Goal: Information Seeking & Learning: Learn about a topic

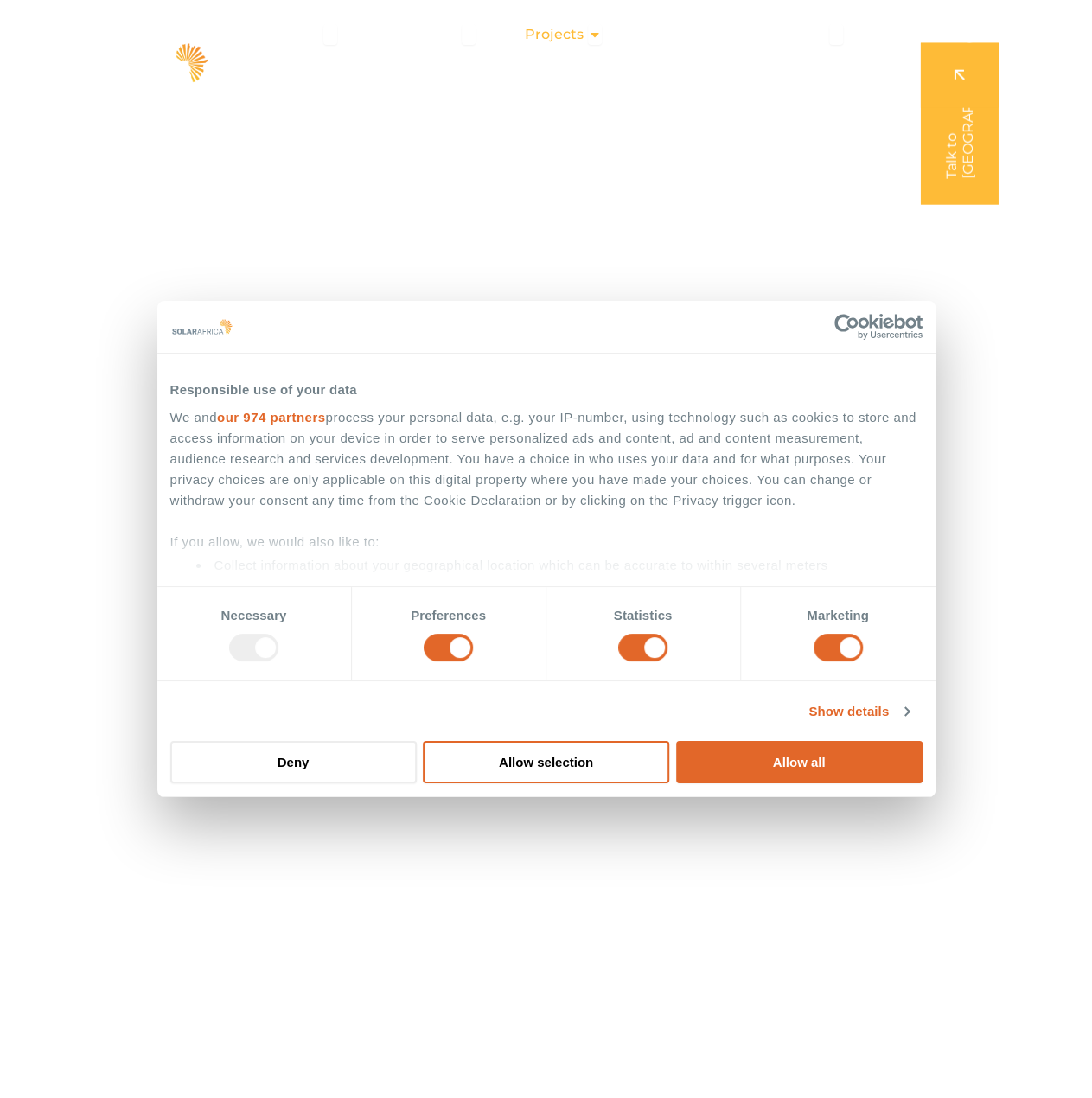
click at [590, 35] on icon "Menu" at bounding box center [594, 34] width 14 height 14
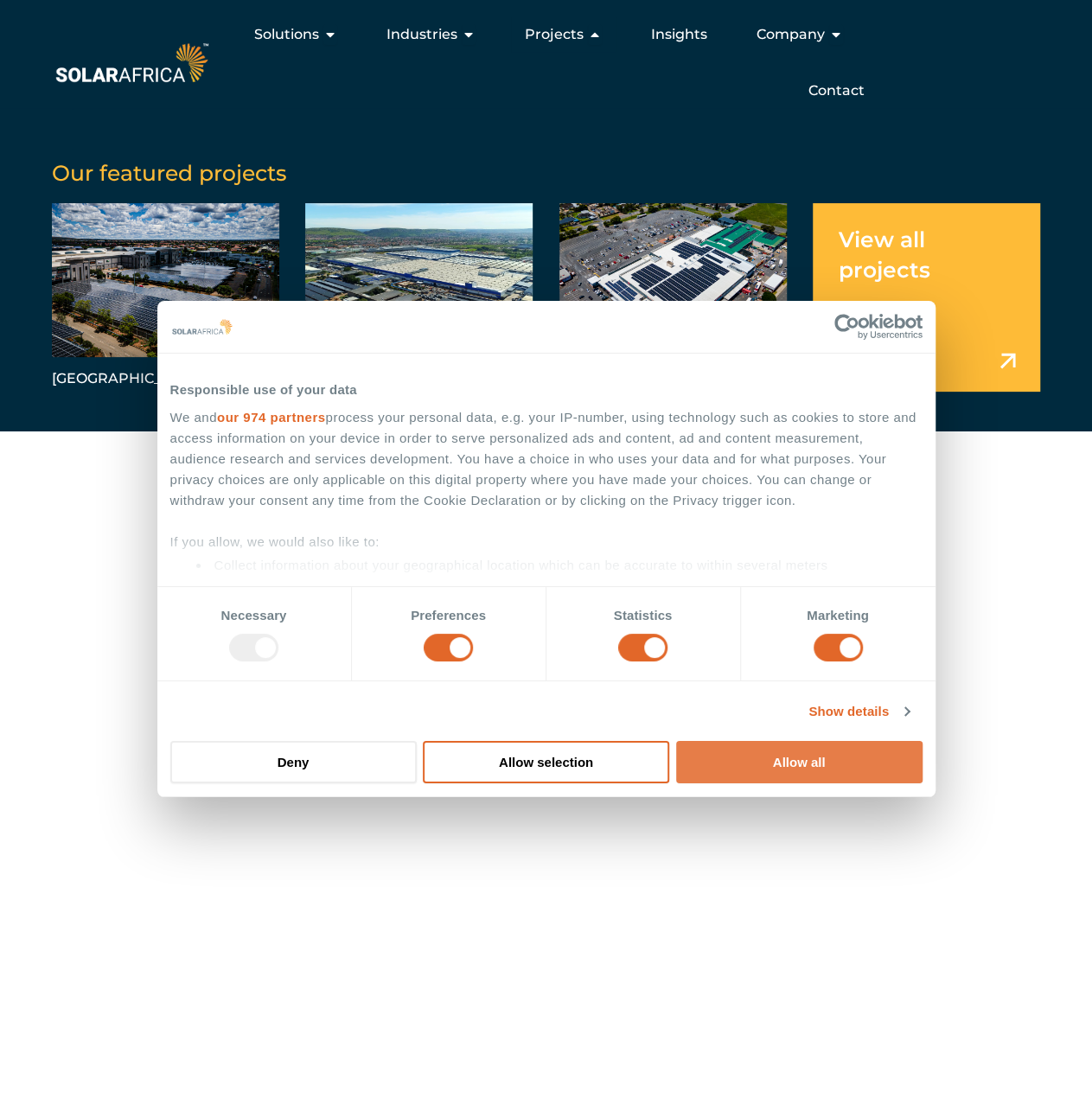
click at [806, 767] on button "Allow all" at bounding box center [799, 761] width 247 height 42
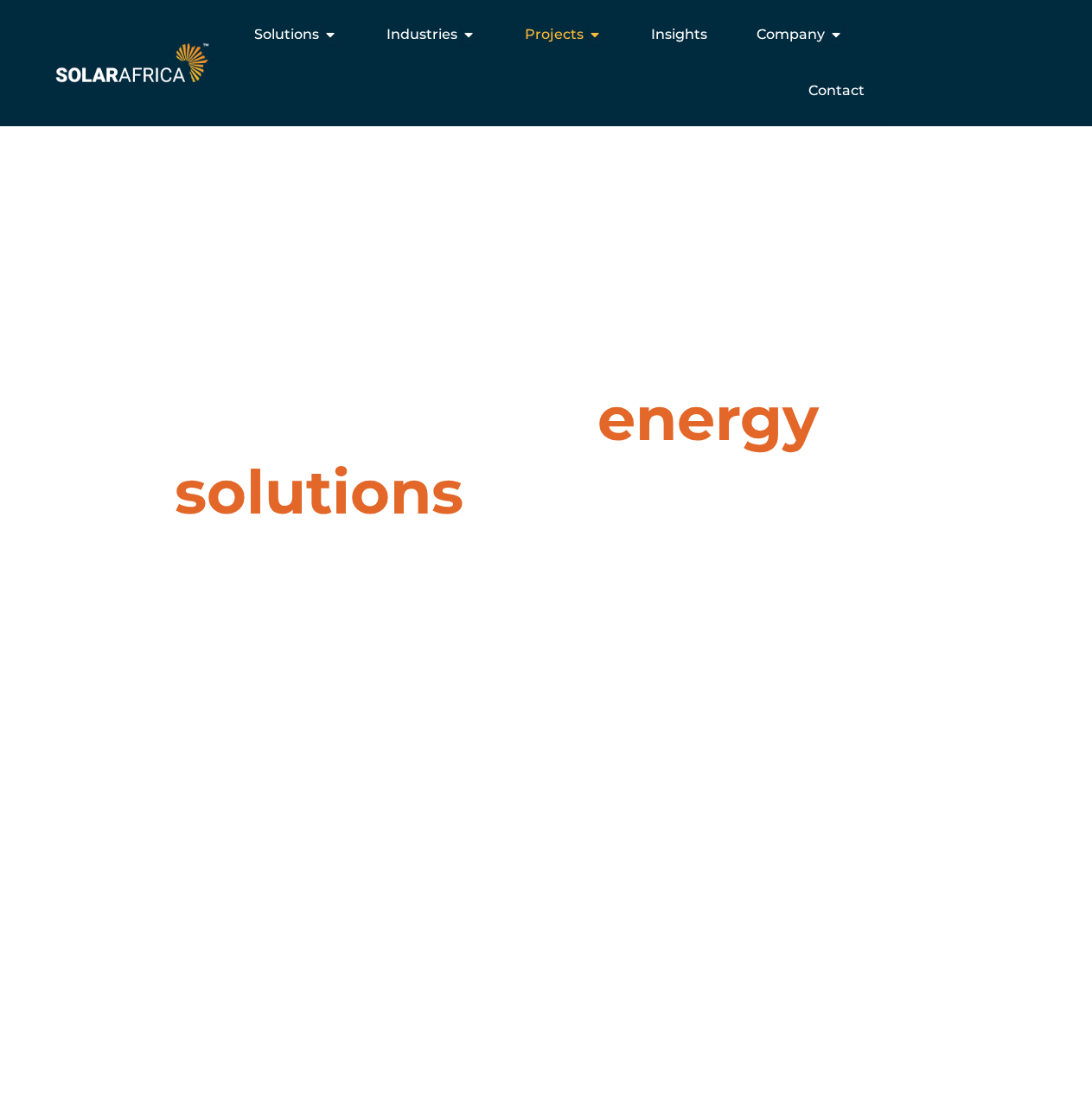
click at [595, 31] on icon "Menu" at bounding box center [594, 34] width 14 height 14
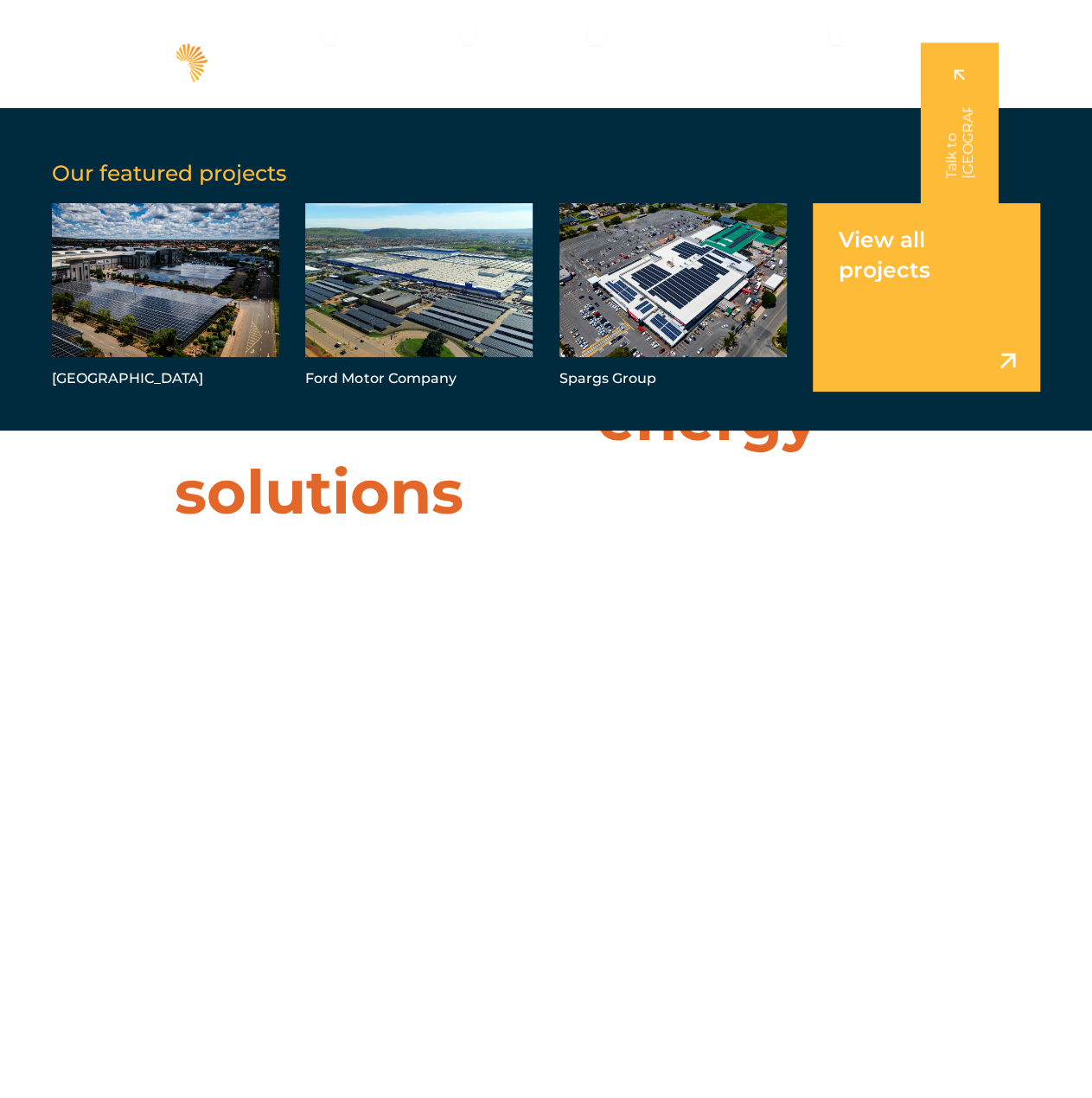
click at [910, 273] on link "Menu" at bounding box center [927, 297] width 228 height 189
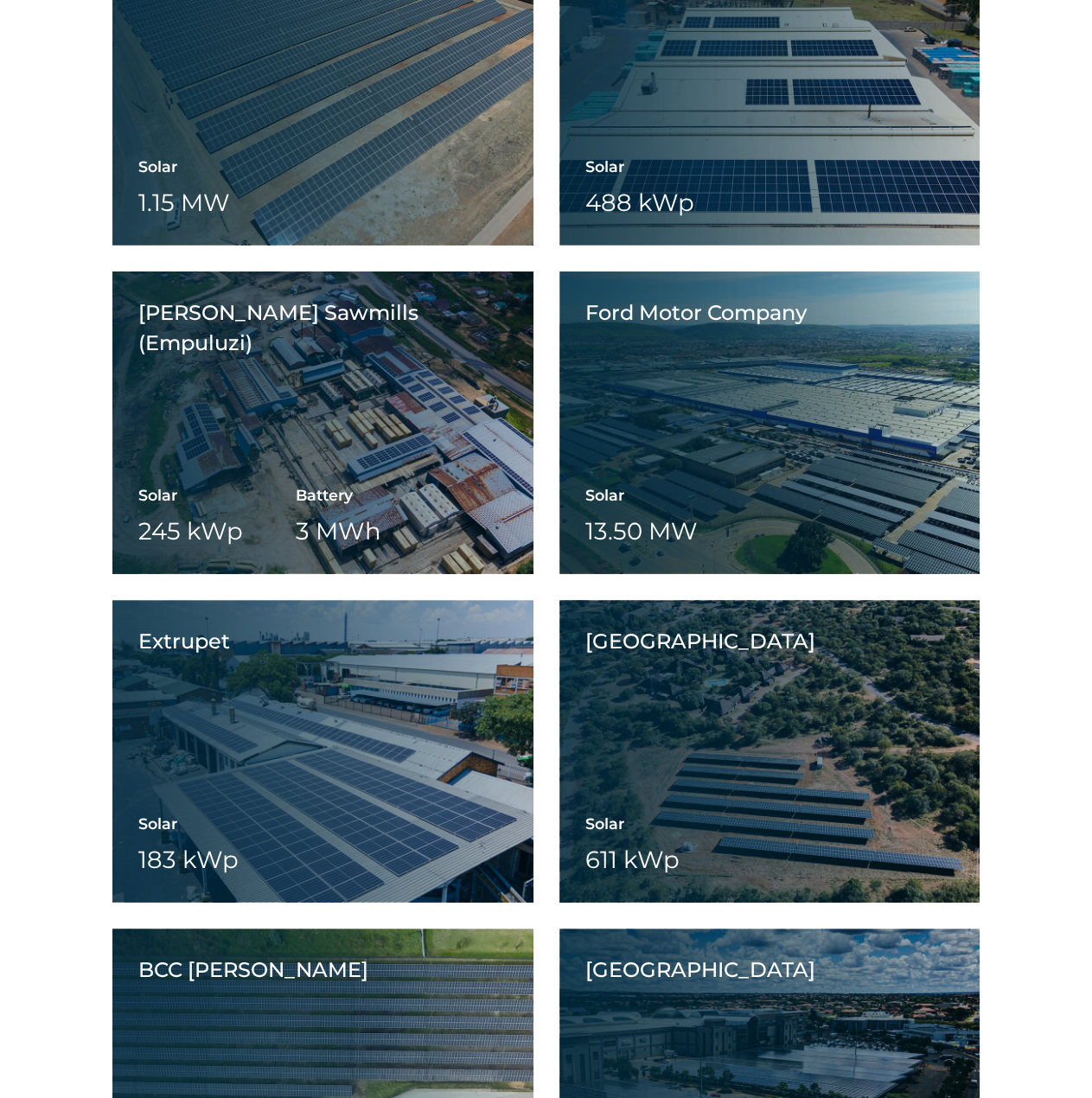
scroll to position [3112, 0]
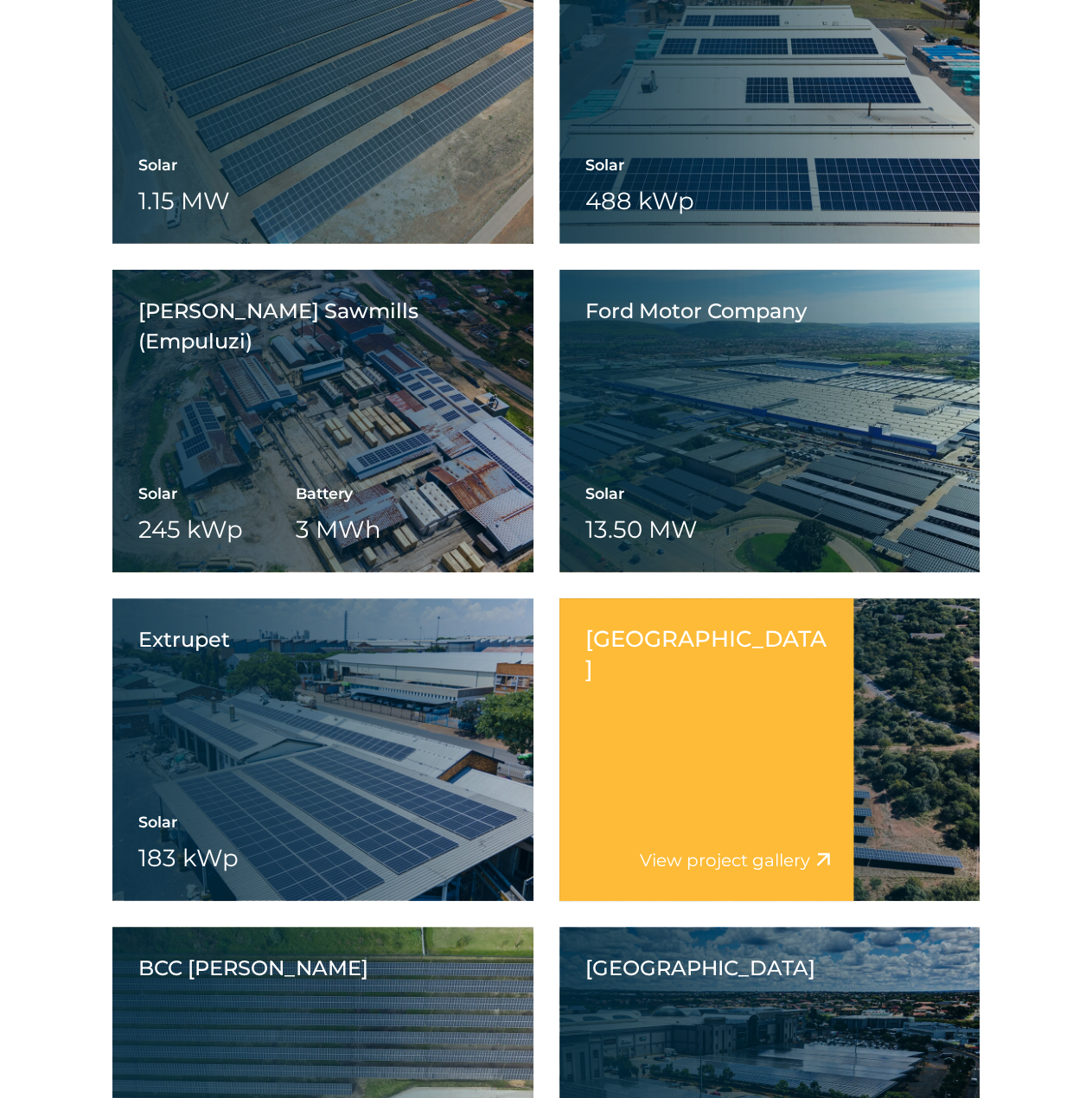
click at [743, 759] on div "Dikhololo Resort View project video View project gallery" at bounding box center [706, 749] width 294 height 302
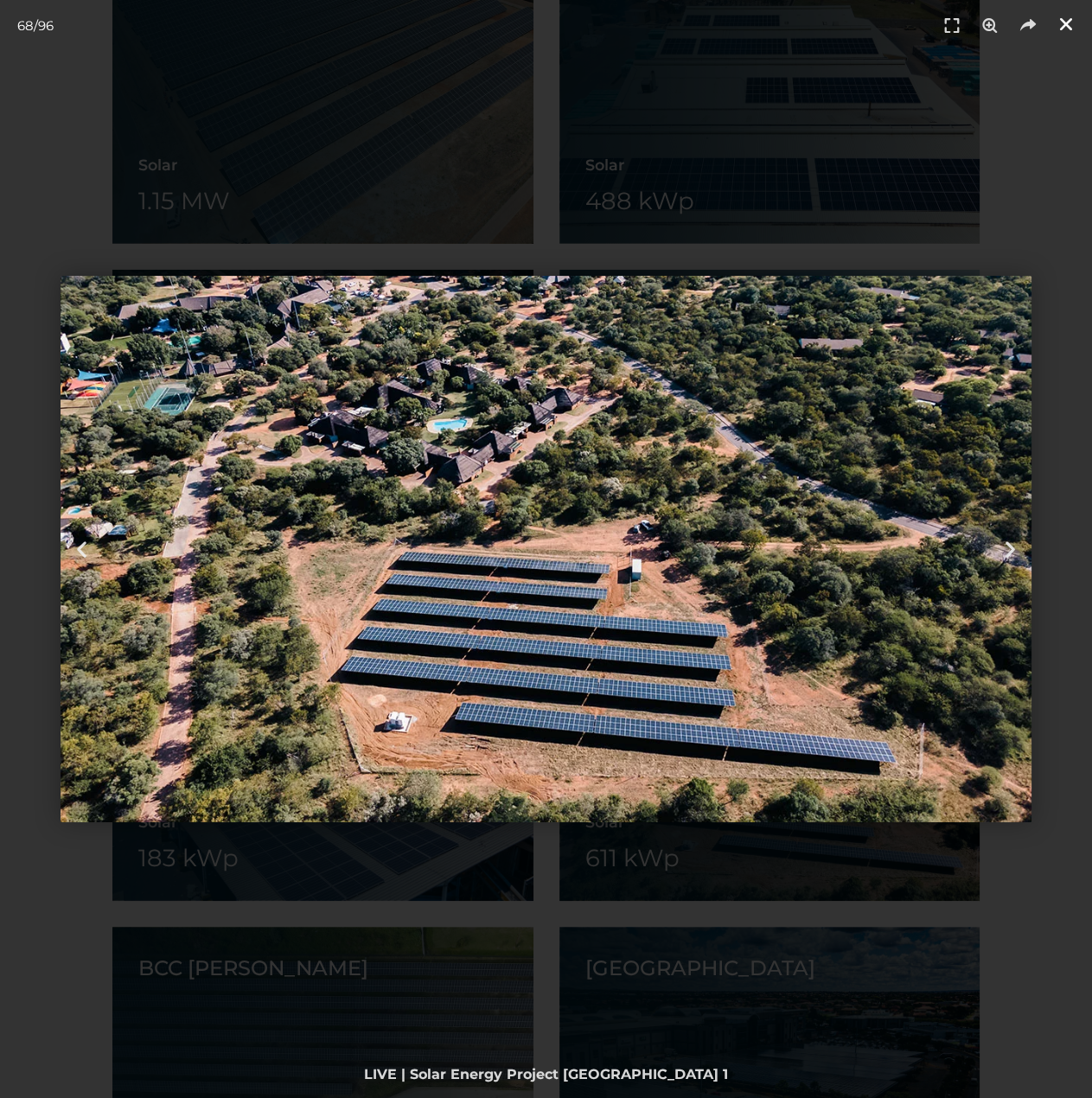
click at [1061, 23] on icon "Close (Esc)" at bounding box center [1066, 23] width 17 height 17
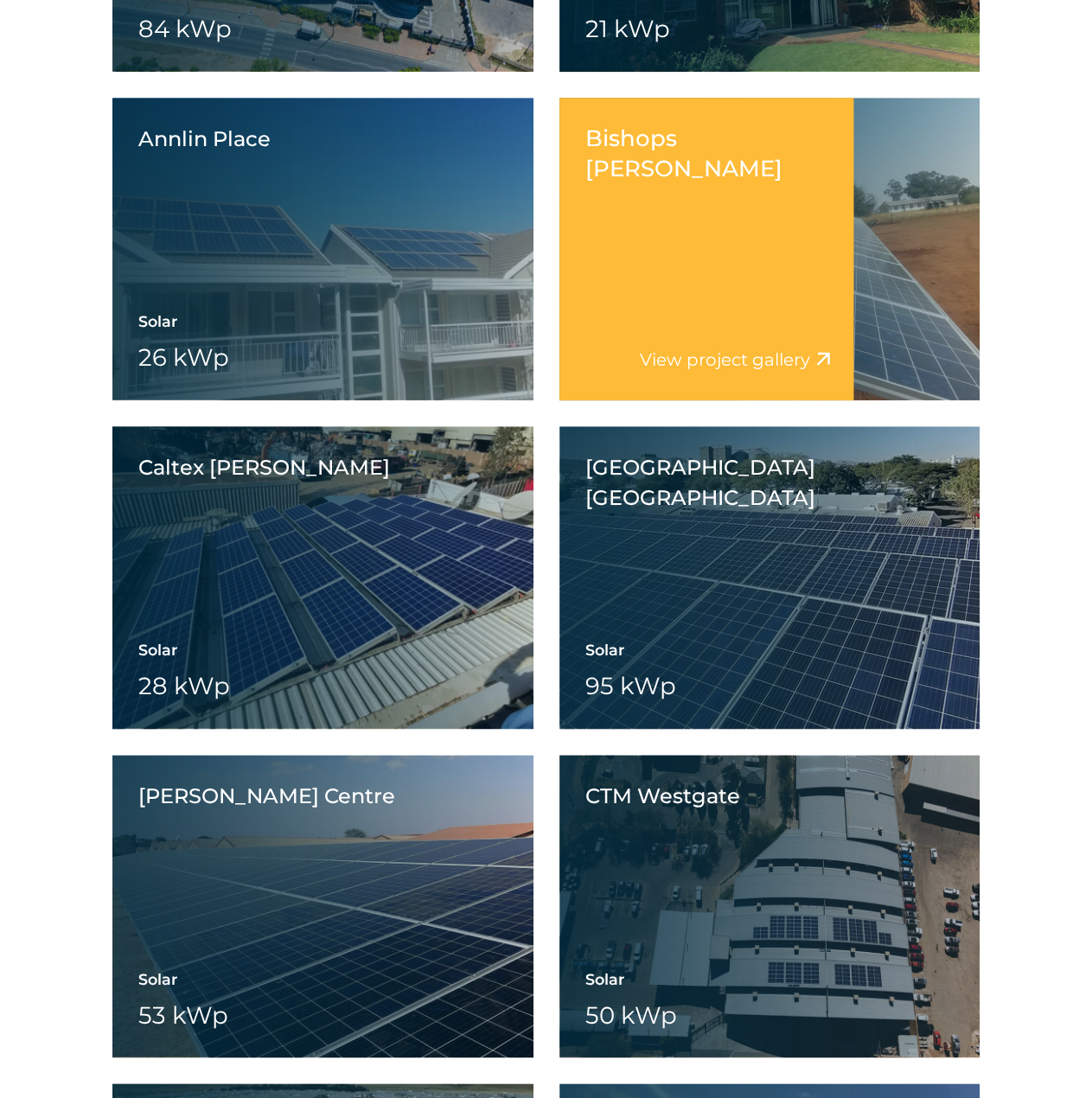
scroll to position [20398, 0]
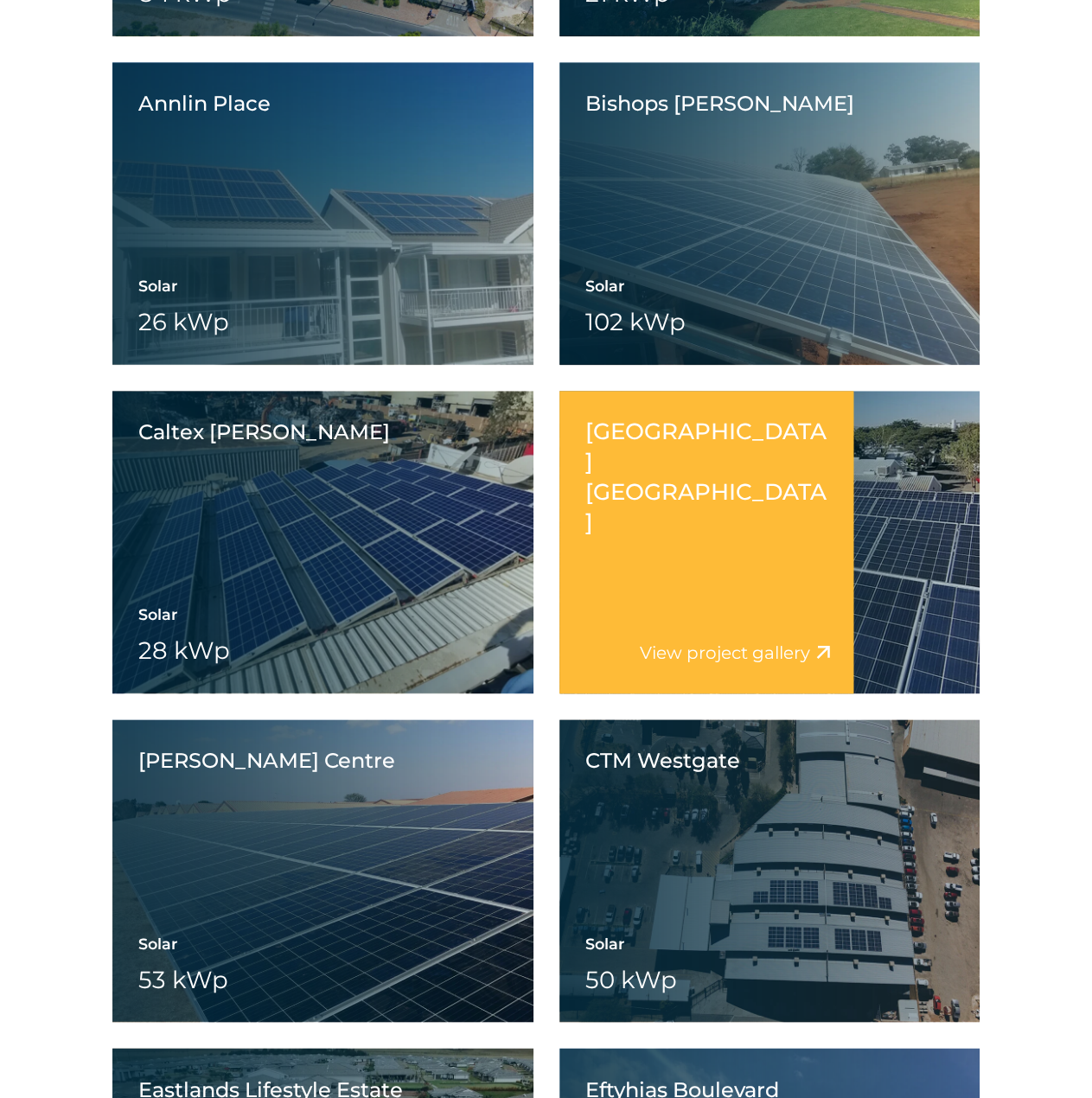
click at [662, 507] on div "Chinatown Windhoek View project video View project gallery" at bounding box center [706, 542] width 294 height 302
